Goal: Find specific page/section: Find specific page/section

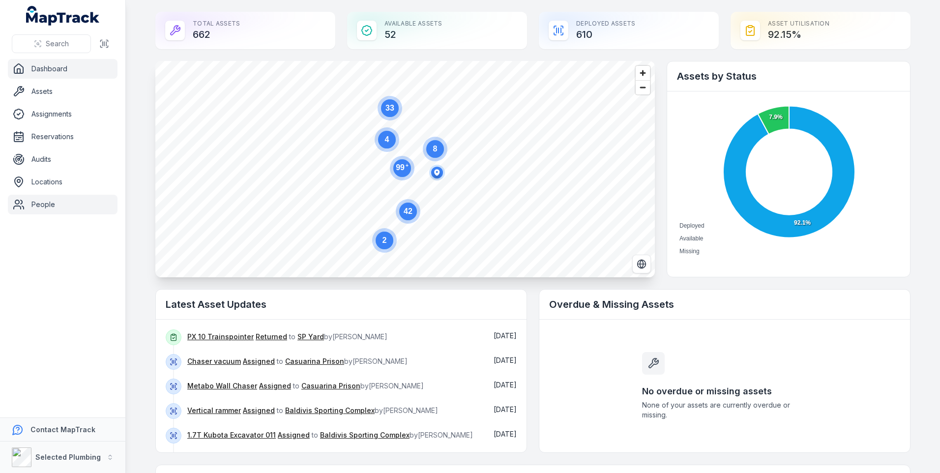
click at [34, 203] on link "People" at bounding box center [63, 205] width 110 height 20
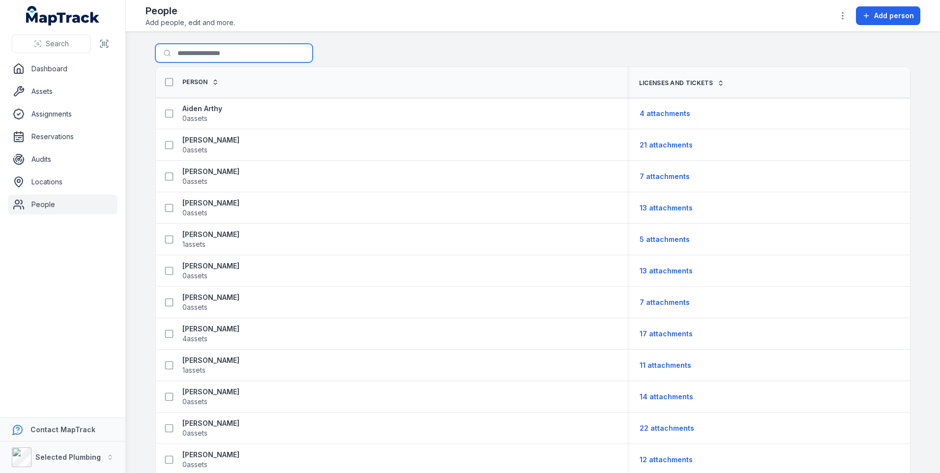
click at [192, 53] on input "Search for people" at bounding box center [233, 53] width 157 height 19
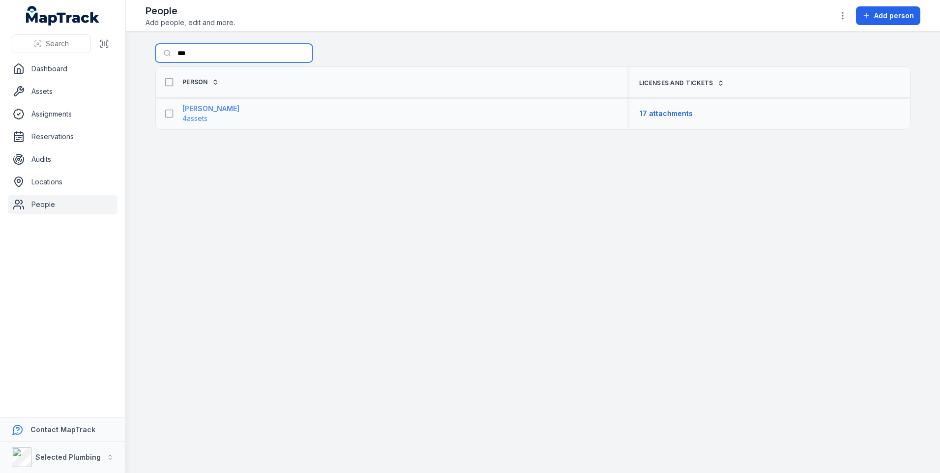
type input "***"
click at [215, 115] on span "4 assets" at bounding box center [210, 119] width 57 height 10
